Goal: Navigation & Orientation: Find specific page/section

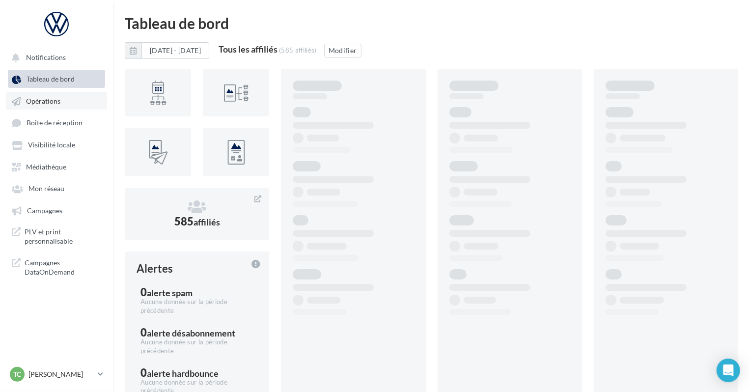
click at [78, 103] on link "Opérations" at bounding box center [56, 101] width 101 height 18
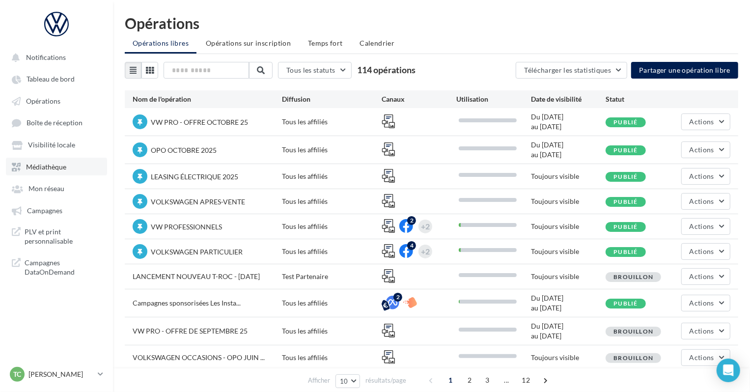
click at [54, 163] on span "Médiathèque" at bounding box center [46, 167] width 40 height 8
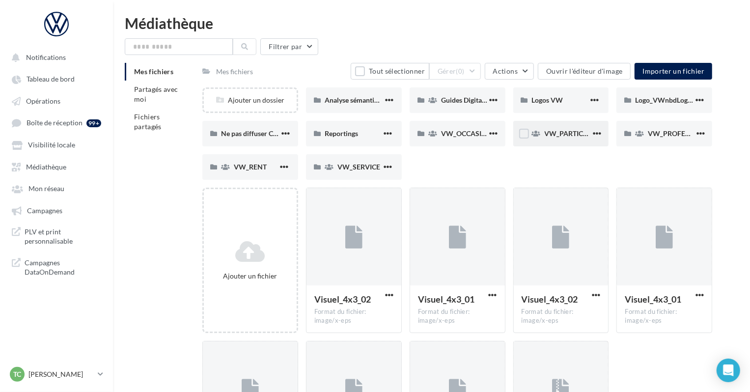
click at [571, 130] on span "VW_PARTICULIERS" at bounding box center [574, 133] width 61 height 8
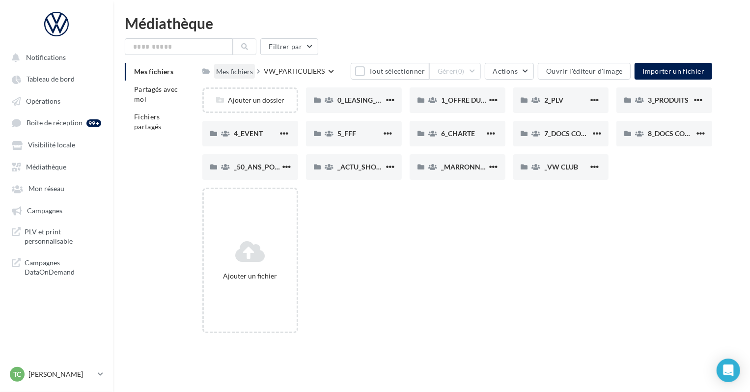
click at [233, 67] on div "Mes fichiers" at bounding box center [234, 72] width 37 height 10
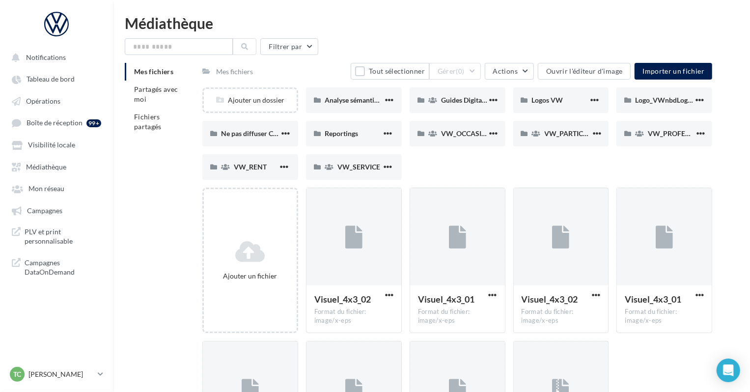
click at [654, 150] on div "Ajouter un dossier Analyse sémantique Analyse sémantique Guides Digitaleo Guide…" at bounding box center [460, 137] width 517 height 100
click at [654, 137] on div "VW_PROFESSIONNELS" at bounding box center [671, 134] width 47 height 10
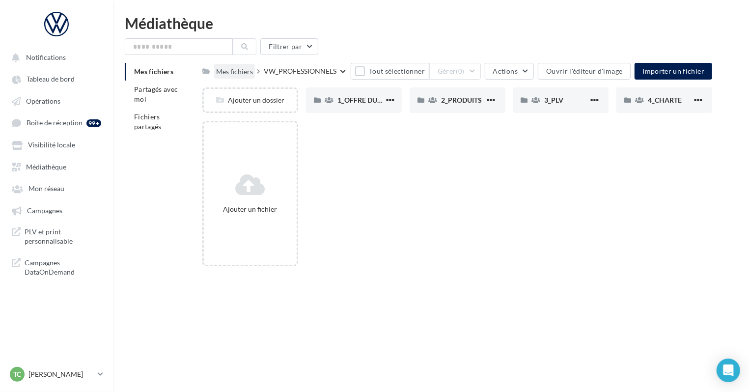
click at [235, 69] on div "Mes fichiers" at bounding box center [234, 72] width 37 height 10
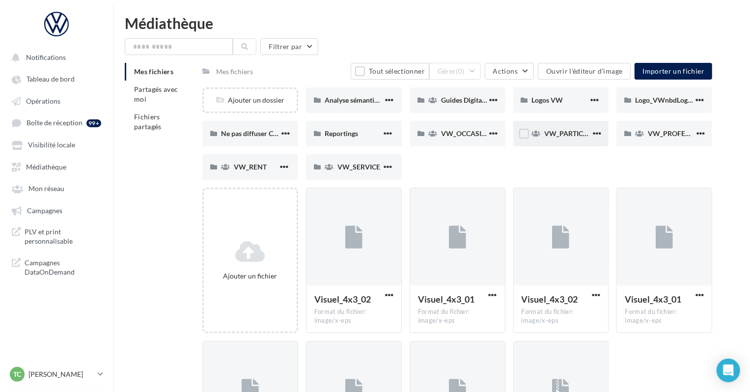
click at [534, 127] on div "VW_PARTICULIERS" at bounding box center [561, 134] width 96 height 26
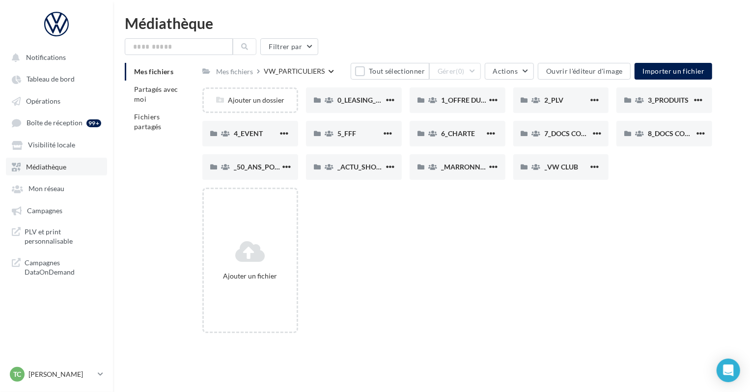
click at [46, 162] on link "Médiathèque" at bounding box center [56, 167] width 101 height 18
click at [232, 68] on div "Mes fichiers" at bounding box center [234, 72] width 37 height 10
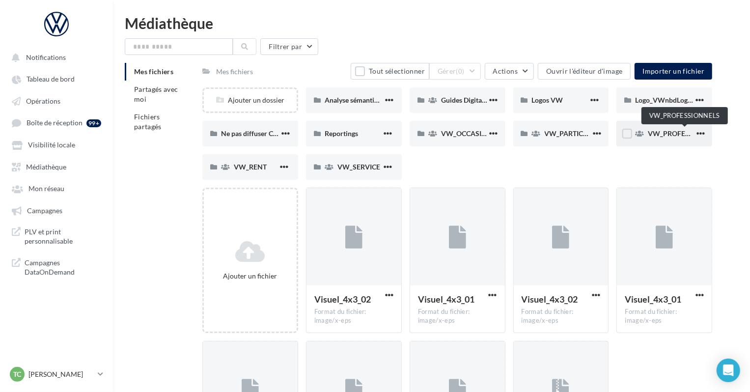
click at [682, 135] on span "VW_PROFESSIONNELS" at bounding box center [685, 133] width 75 height 8
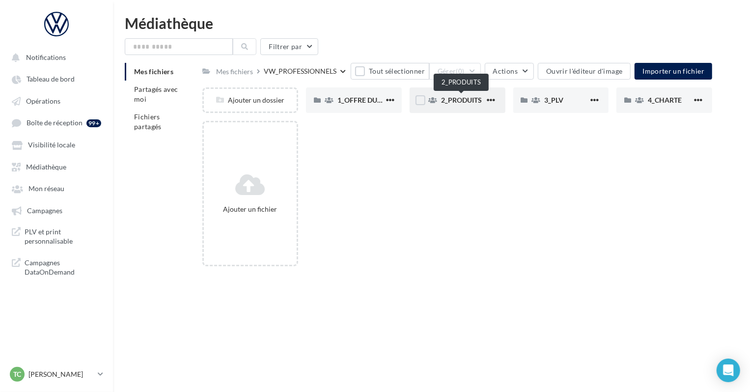
click at [459, 96] on span "2_PRODUITS" at bounding box center [461, 100] width 41 height 8
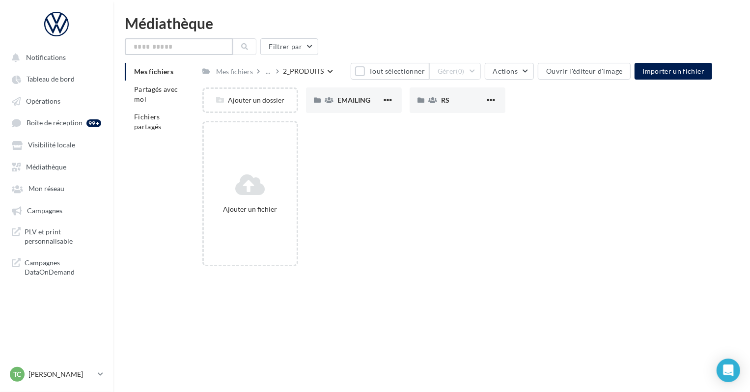
click at [207, 46] on input "text" at bounding box center [179, 46] width 108 height 17
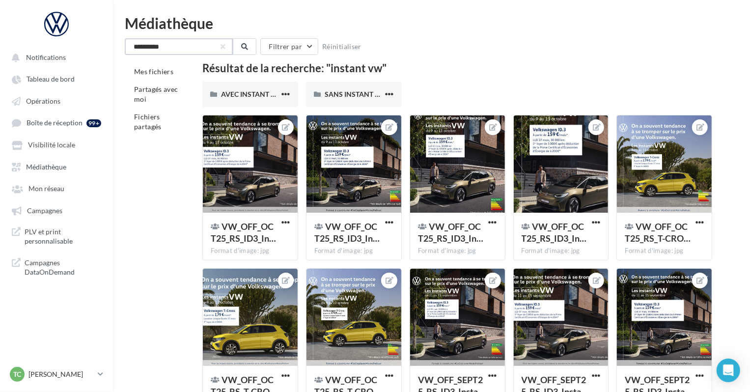
click at [186, 44] on input "**********" at bounding box center [179, 46] width 108 height 17
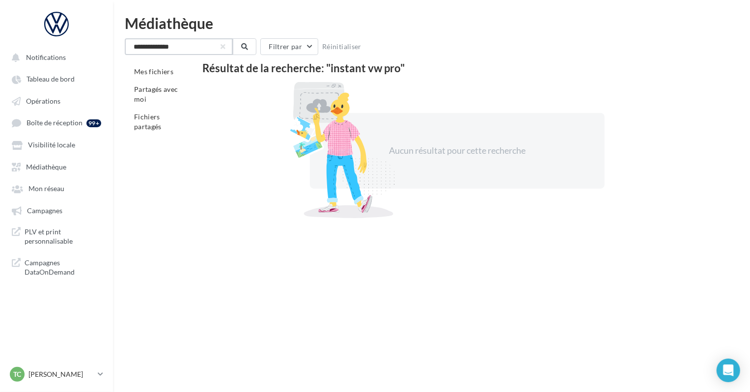
type input "**********"
click at [65, 158] on link "Médiathèque" at bounding box center [56, 167] width 101 height 18
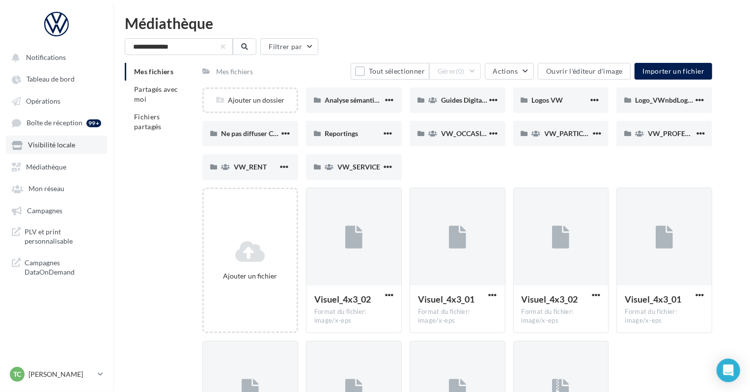
click at [46, 144] on span "Visibilité locale" at bounding box center [51, 145] width 47 height 8
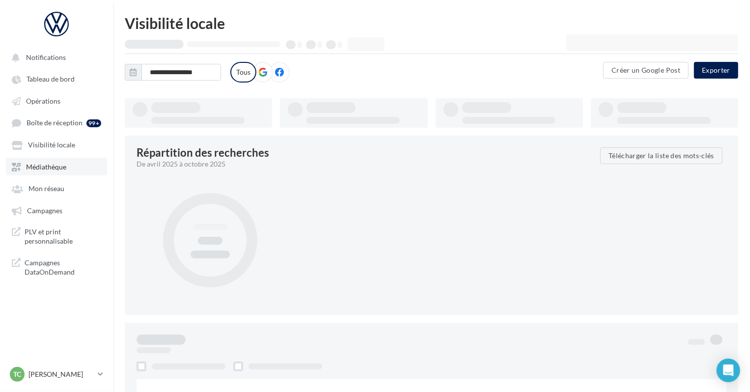
click at [45, 160] on link "Médiathèque" at bounding box center [56, 167] width 101 height 18
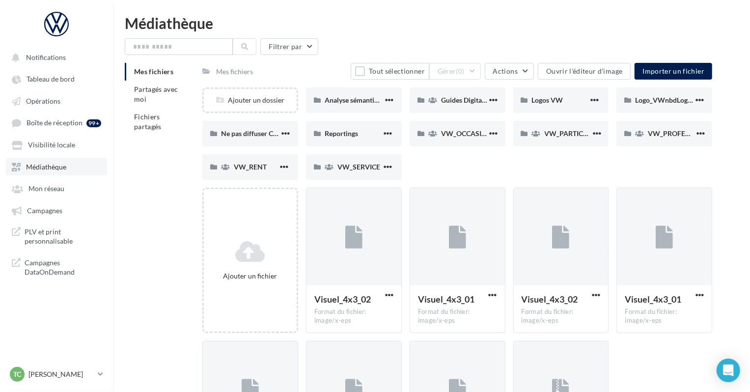
click at [28, 169] on span "Médiathèque" at bounding box center [46, 167] width 40 height 8
click at [34, 191] on span "Mon réseau" at bounding box center [46, 189] width 36 height 8
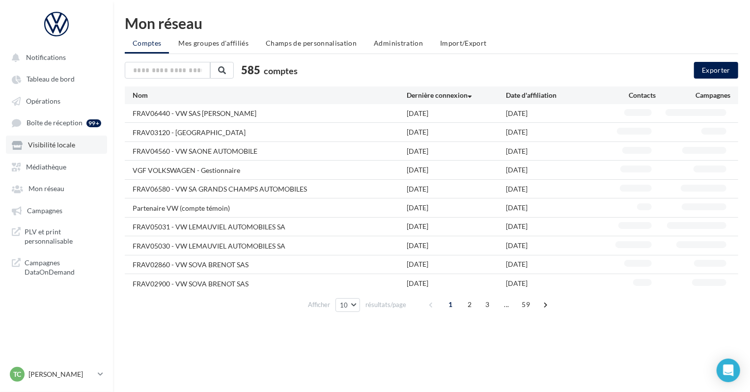
click at [59, 151] on link "Visibilité locale" at bounding box center [56, 145] width 101 height 18
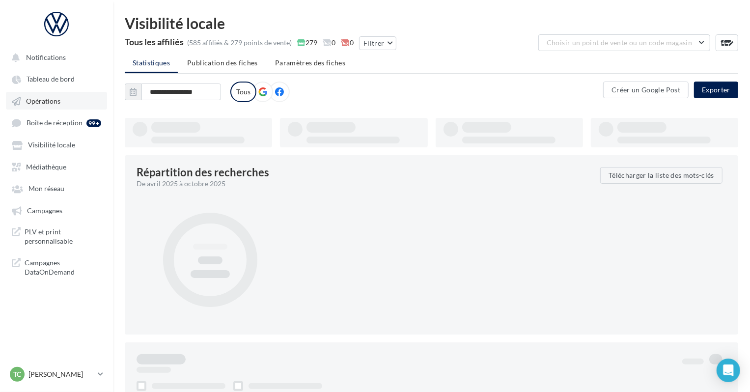
click at [64, 107] on link "Opérations" at bounding box center [56, 101] width 101 height 18
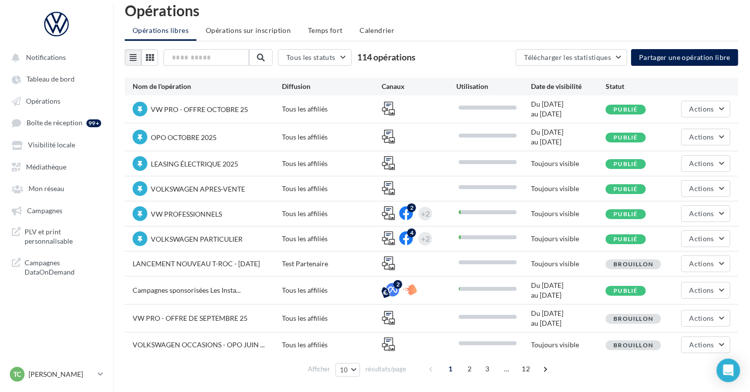
scroll to position [16, 0]
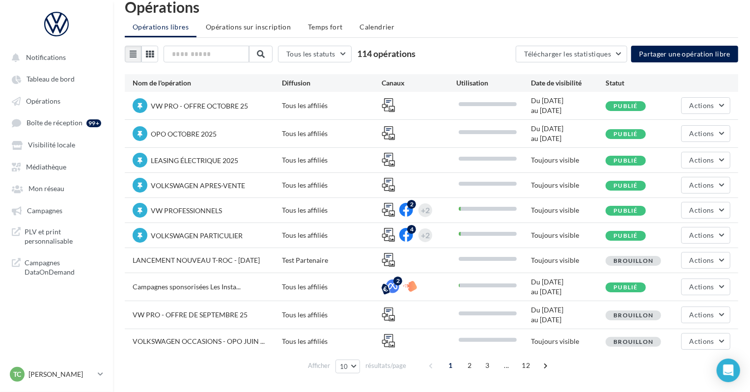
click at [169, 278] on div "Campagnes sponsorisées Les Insta... Tous les affiliés 2 Du [DATE] au [DATE] Pub…" at bounding box center [431, 286] width 613 height 27
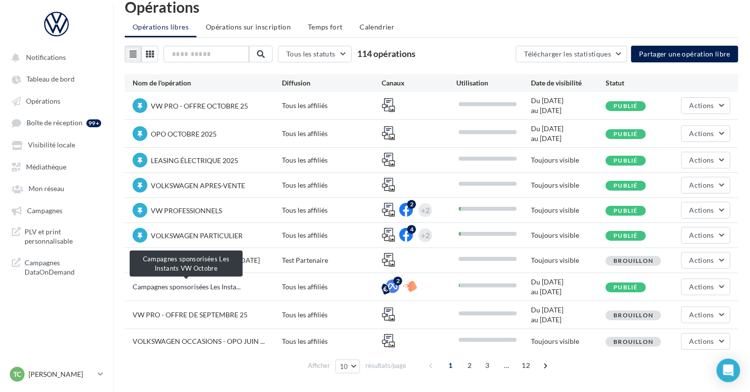
click at [169, 284] on span "Campagnes sponsorisées Les Insta..." at bounding box center [187, 286] width 108 height 8
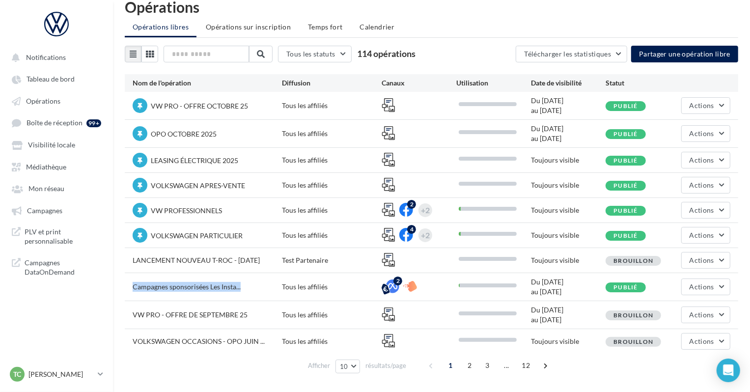
click at [169, 284] on span "Campagnes sponsorisées Les Insta..." at bounding box center [187, 286] width 108 height 8
click at [191, 285] on span "Campagnes sponsorisées Les Insta..." at bounding box center [187, 286] width 108 height 8
click at [63, 381] on div "TC [PERSON_NAME] [PERSON_NAME][EMAIL_ADDRESS][DOMAIN_NAME]" at bounding box center [52, 374] width 84 height 15
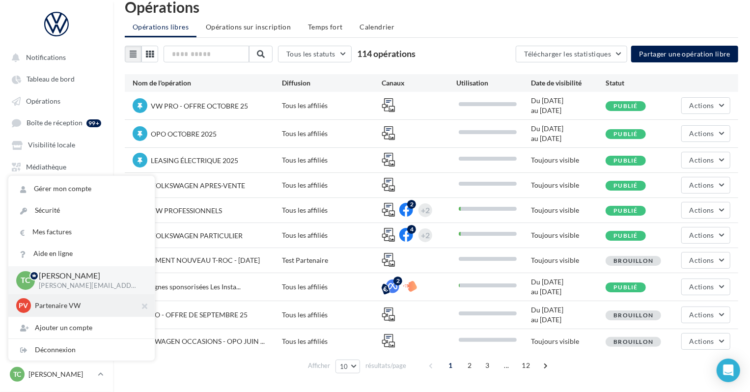
click at [52, 300] on div "PV Partenaire VW acces_partenaire_VW" at bounding box center [81, 305] width 131 height 15
click at [53, 302] on p "Partenaire VW" at bounding box center [89, 305] width 108 height 10
